Goal: Task Accomplishment & Management: Complete application form

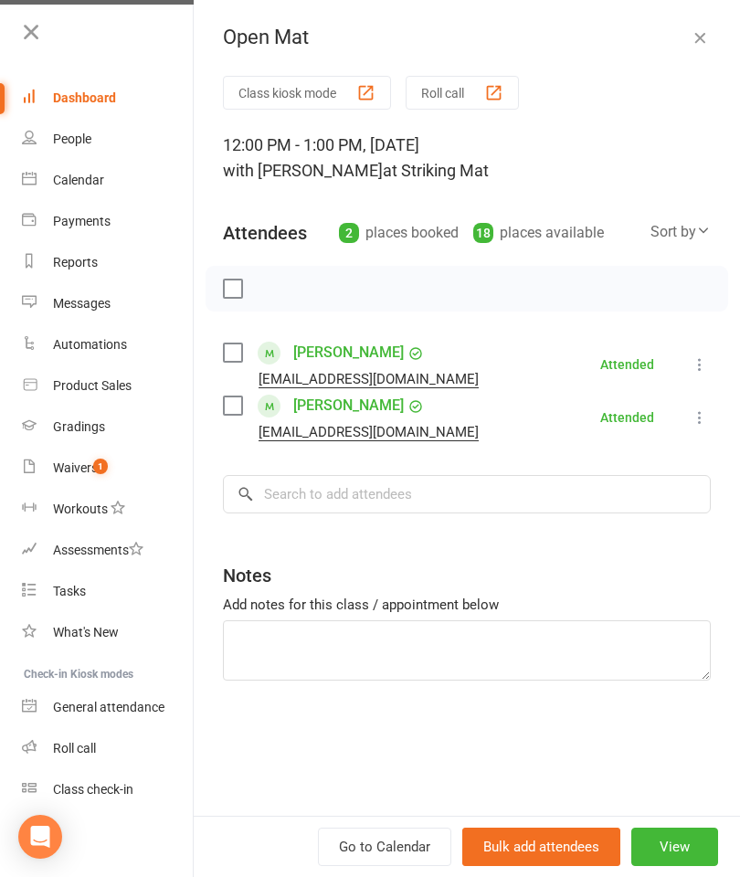
click at [91, 100] on div "Dashboard" at bounding box center [84, 97] width 63 height 15
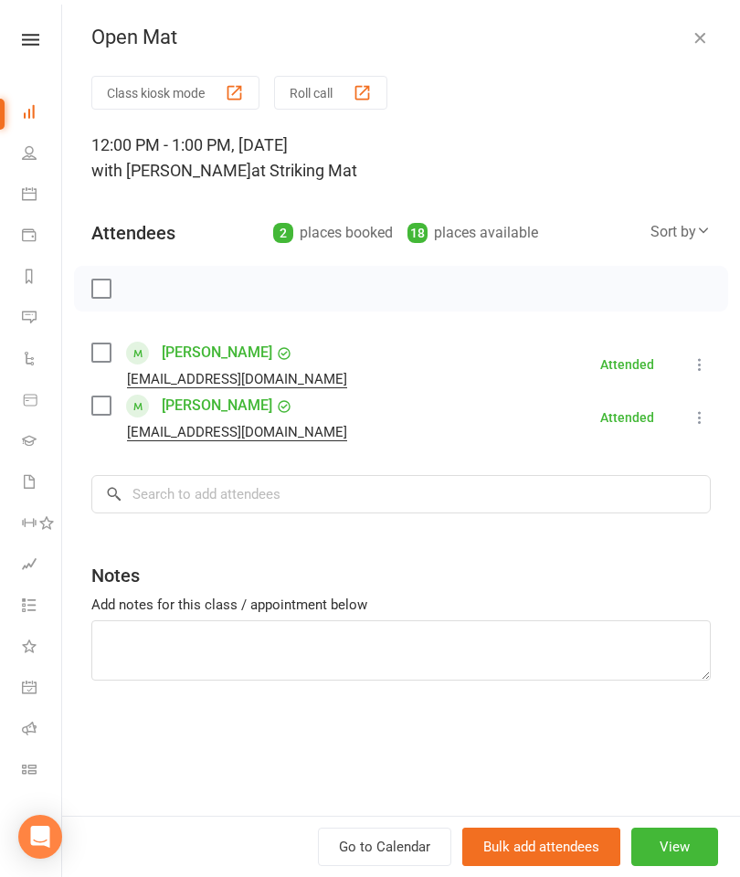
click at [696, 37] on icon "button" at bounding box center [700, 37] width 18 height 18
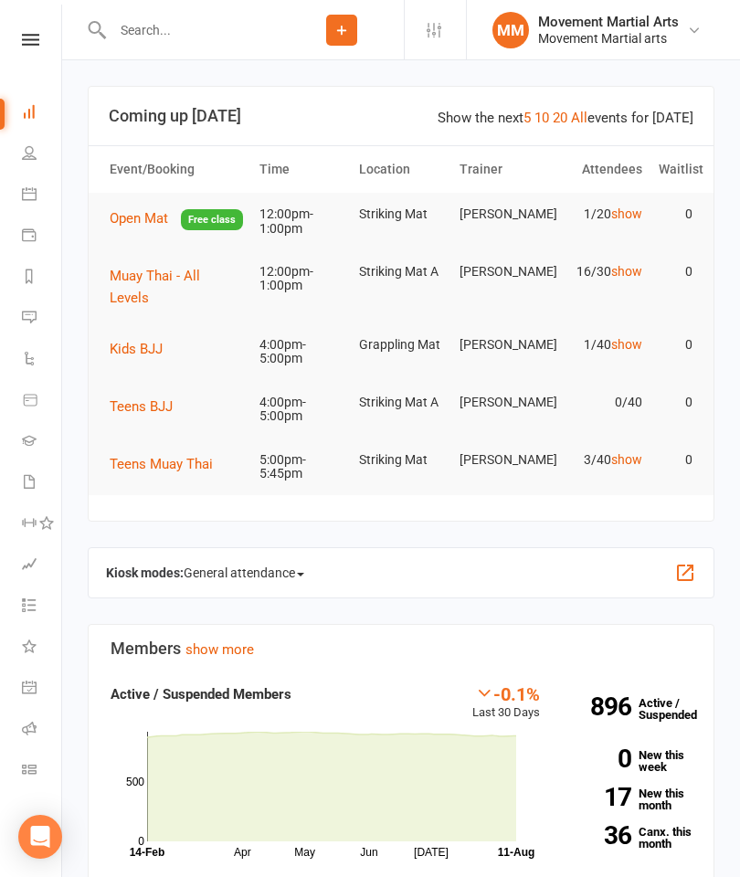
click at [199, 36] on input "text" at bounding box center [193, 30] width 173 height 26
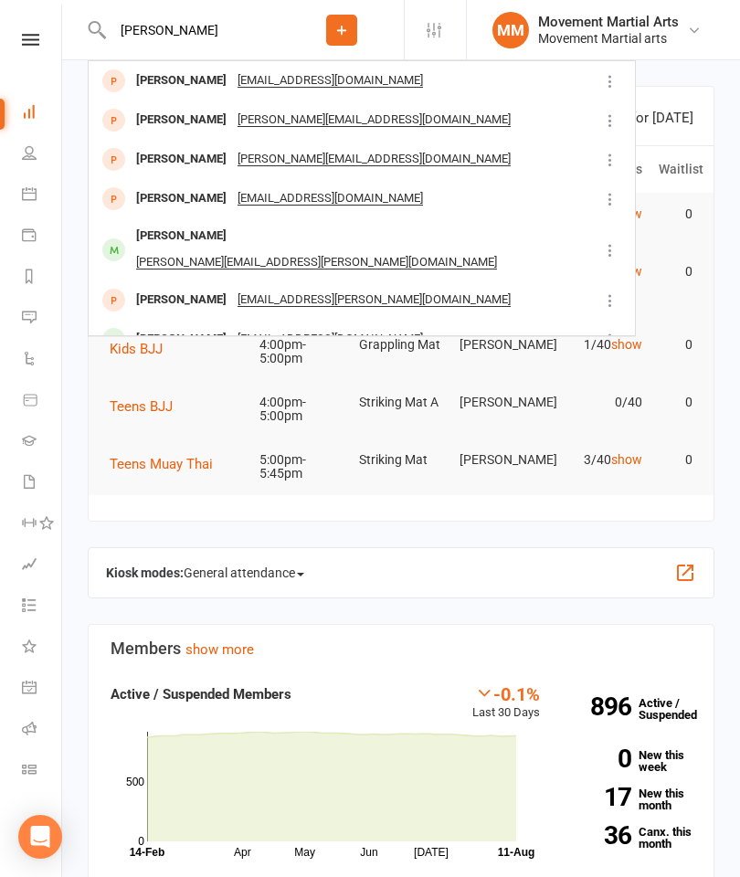
type input "[PERSON_NAME]"
click at [377, 119] on div "[PERSON_NAME] [PERSON_NAME][EMAIL_ADDRESS][DOMAIN_NAME]" at bounding box center [344, 119] width 508 height 37
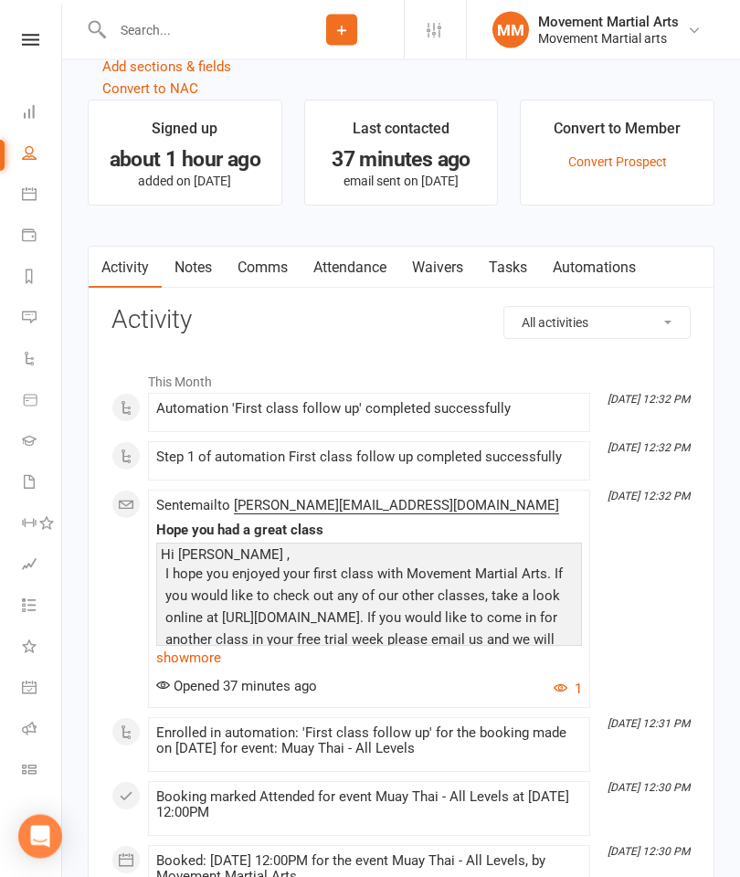
scroll to position [1297, 0]
click at [455, 273] on link "Waivers" at bounding box center [437, 268] width 77 height 42
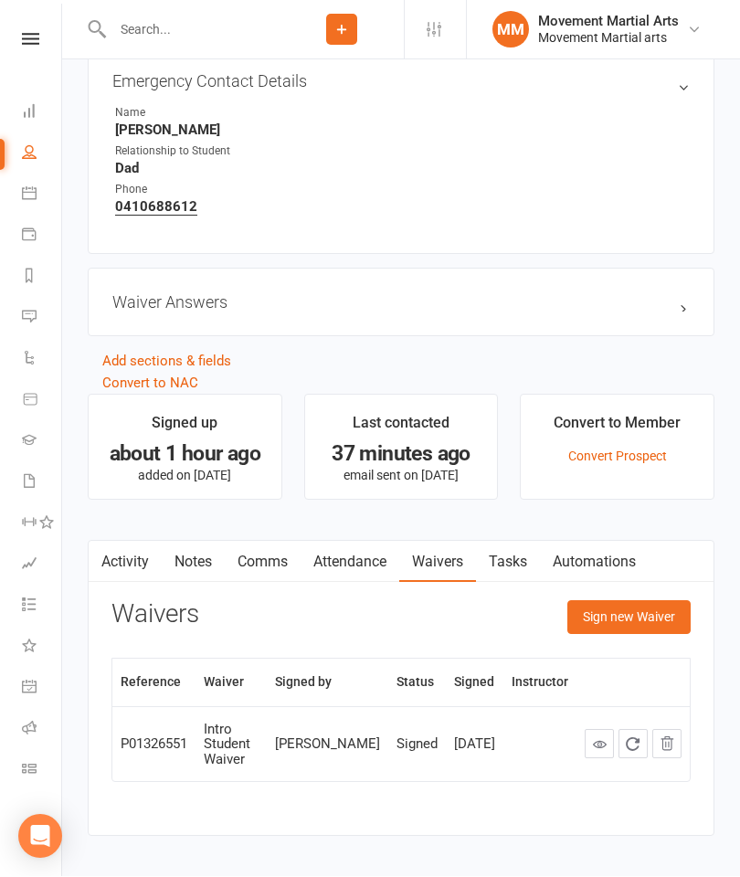
scroll to position [1001, 0]
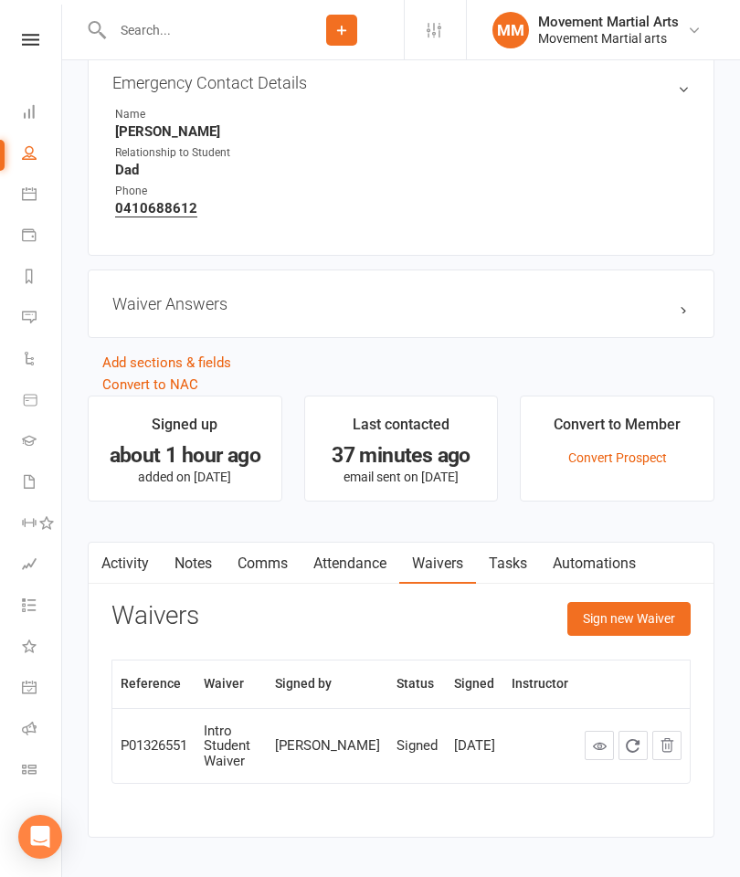
click at [653, 635] on button "Sign new Waiver" at bounding box center [629, 618] width 123 height 33
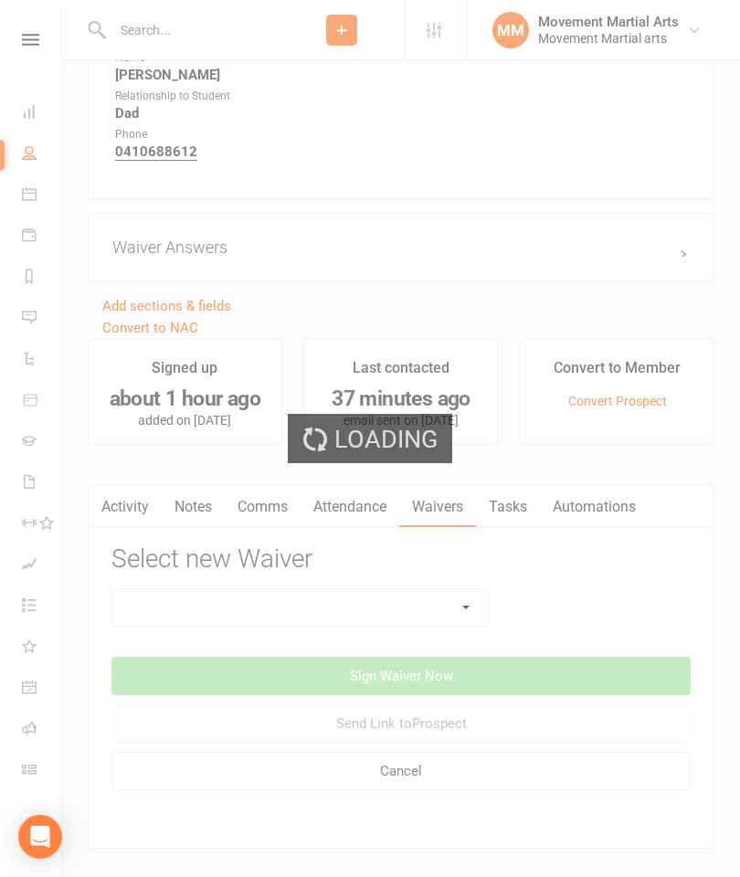
scroll to position [1071, 0]
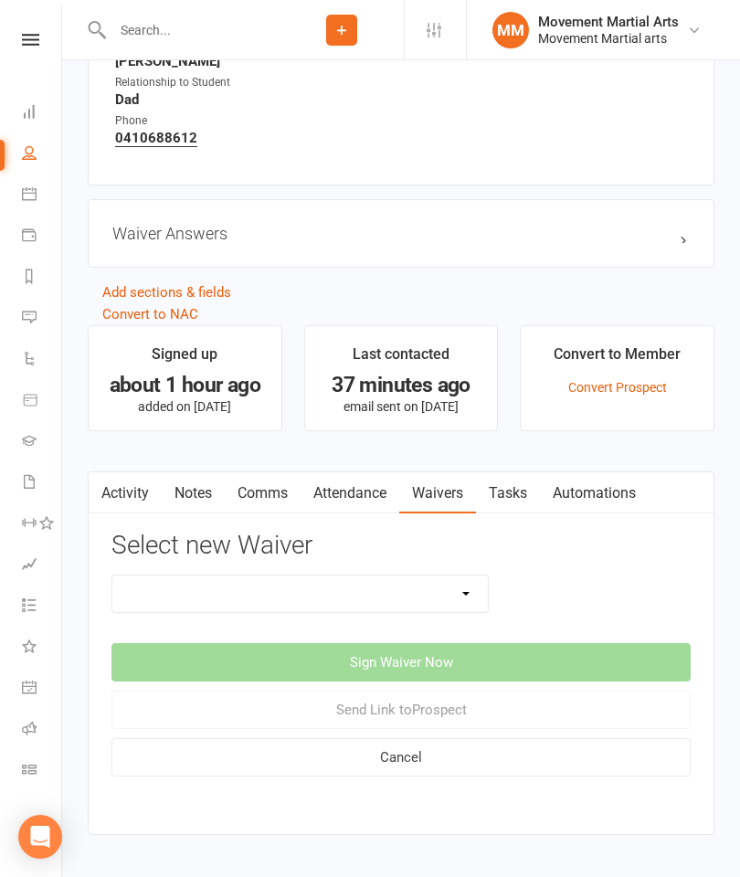
click at [474, 593] on select "Intro Student Waiver Membership Contract Membership Contract (2019) Direct Debi…" at bounding box center [300, 594] width 376 height 37
click at [453, 607] on select "Intro Student Waiver Membership Contract Membership Contract (2019) Direct Debi…" at bounding box center [300, 594] width 376 height 37
select select "13358"
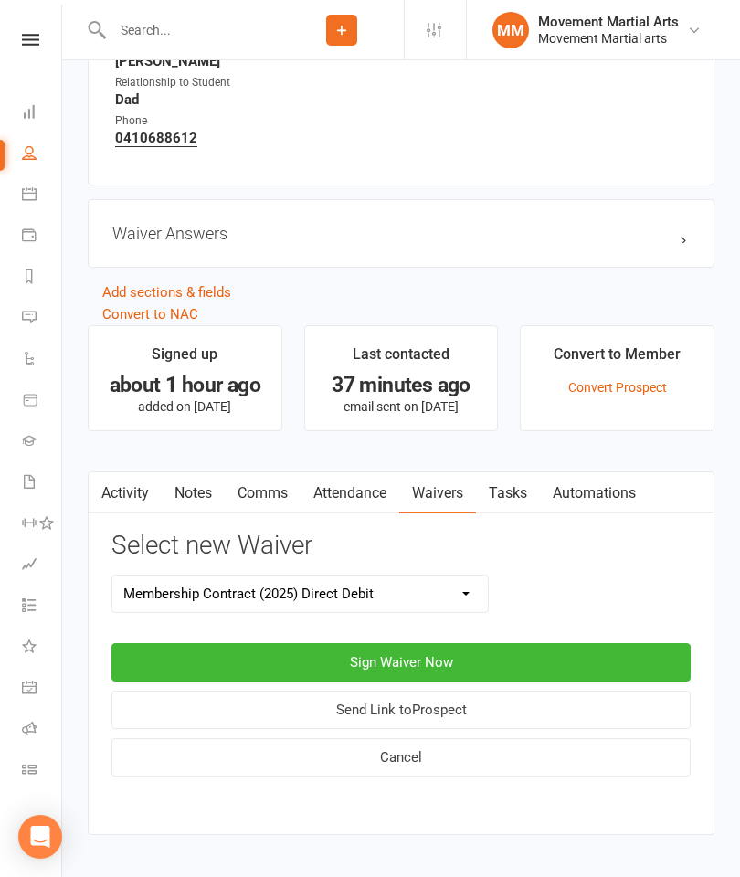
click at [554, 665] on button "Sign Waiver Now" at bounding box center [401, 662] width 579 height 38
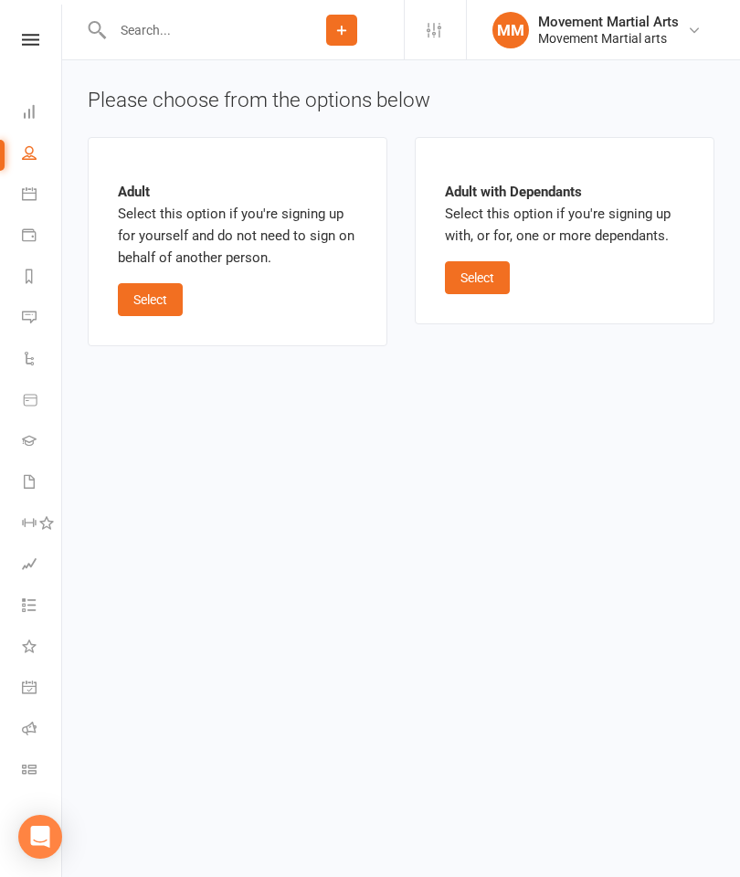
click at [159, 293] on button "Select" at bounding box center [150, 299] width 65 height 33
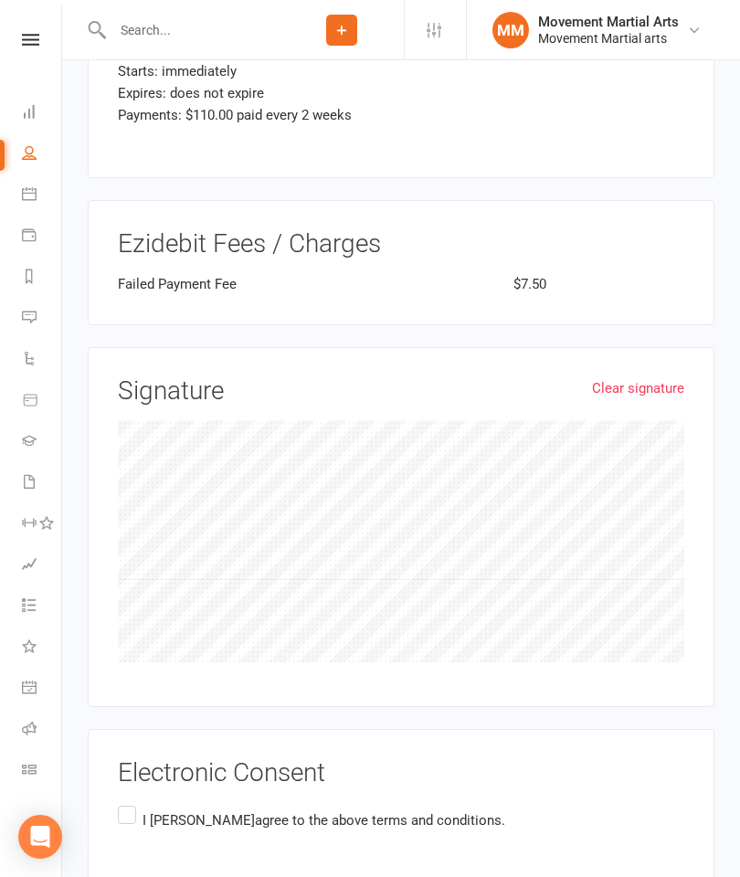
scroll to position [1979, 0]
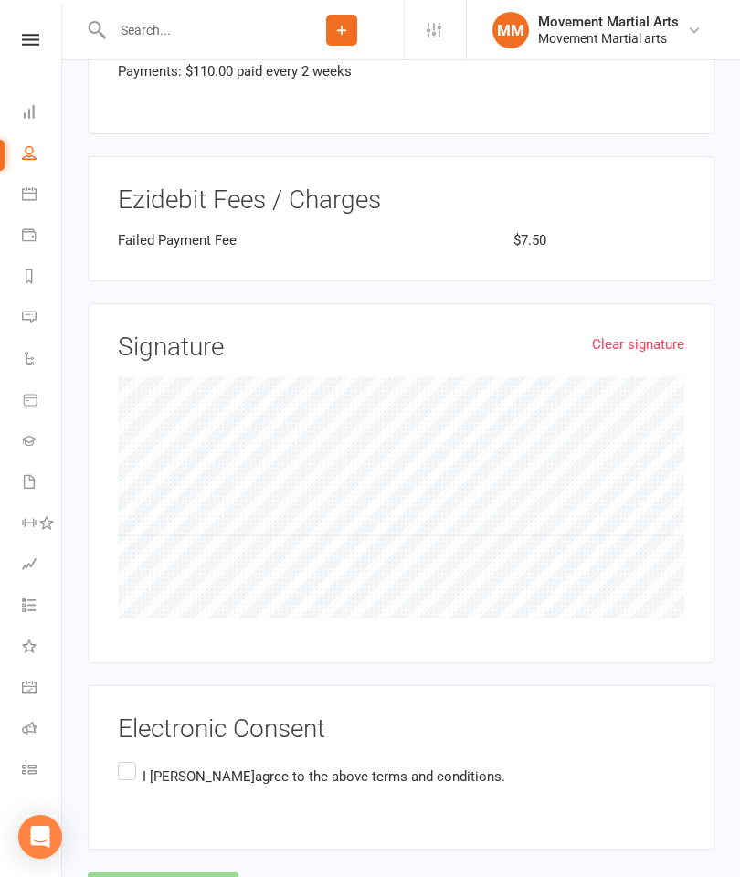
click at [122, 759] on label "I [PERSON_NAME] agree to the above terms and conditions." at bounding box center [312, 777] width 388 height 36
click at [122, 759] on input "I [PERSON_NAME] agree to the above terms and conditions." at bounding box center [124, 759] width 12 height 0
click at [131, 872] on button "Agree & Submit" at bounding box center [163, 891] width 151 height 38
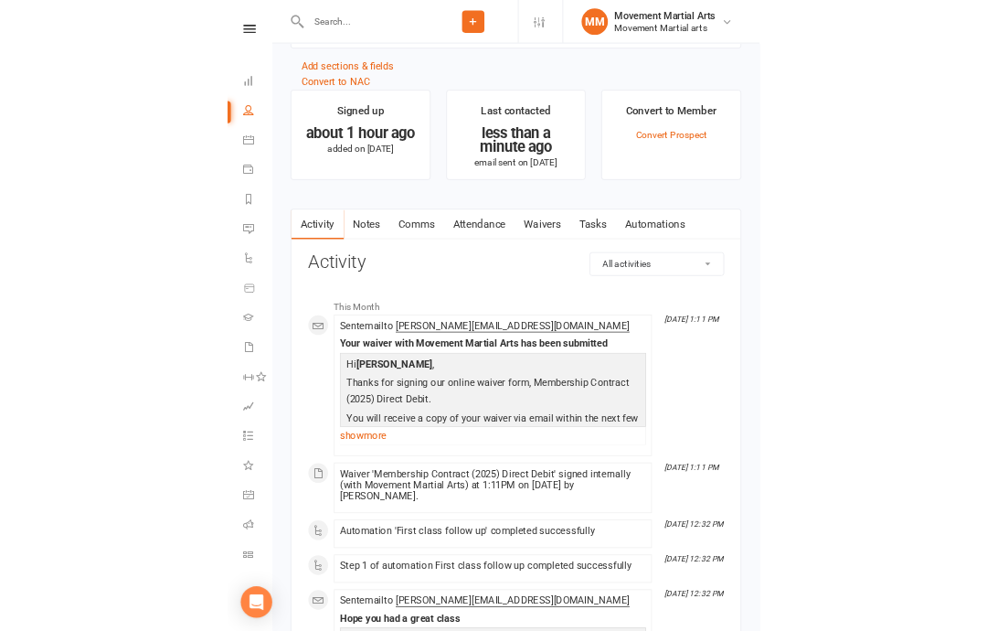
scroll to position [830, 0]
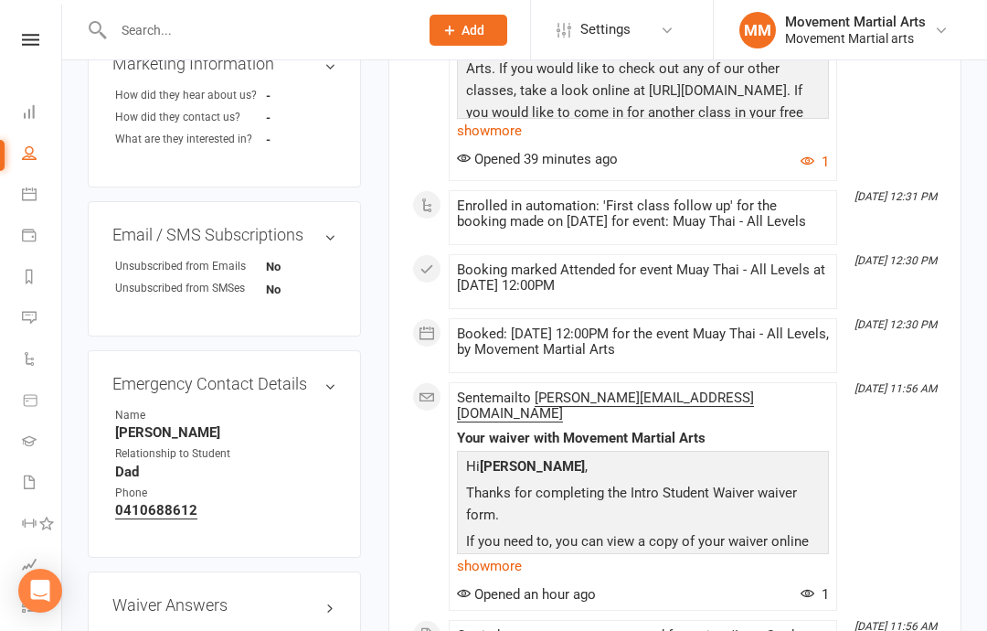
click at [2, 64] on div "Clubworx" at bounding box center [30, 63] width 61 height 59
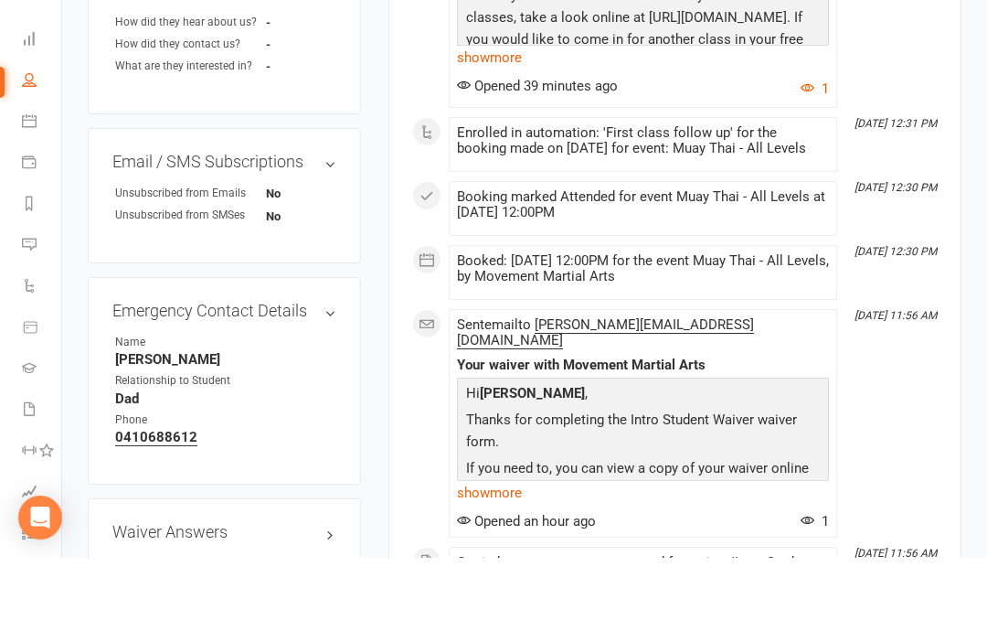
scroll to position [903, 0]
